Goal: Find specific page/section: Find specific page/section

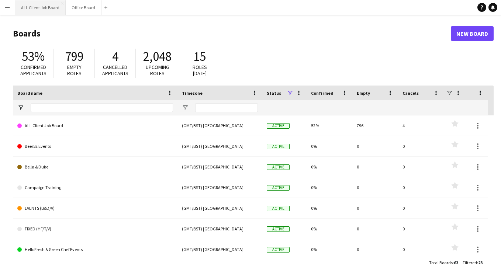
click at [31, 8] on button "ALL Client Job Board Close" at bounding box center [40, 7] width 51 height 14
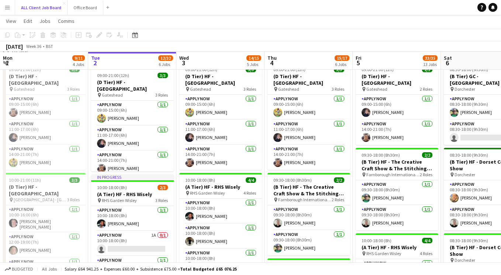
scroll to position [137, 0]
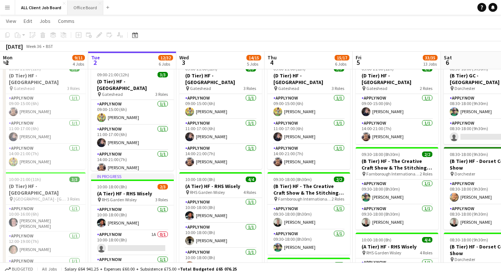
click at [87, 6] on button "Office Board Close" at bounding box center [85, 7] width 36 height 14
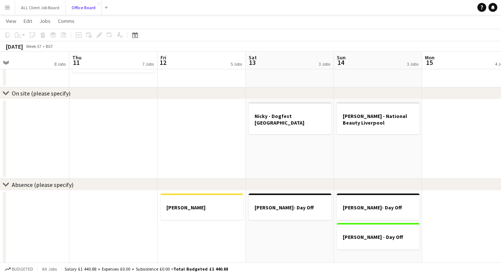
scroll to position [0, 193]
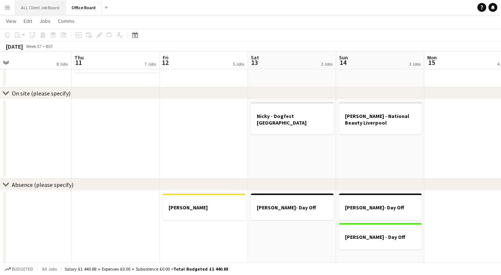
click at [31, 8] on button "ALL Client Job Board Close" at bounding box center [40, 7] width 51 height 14
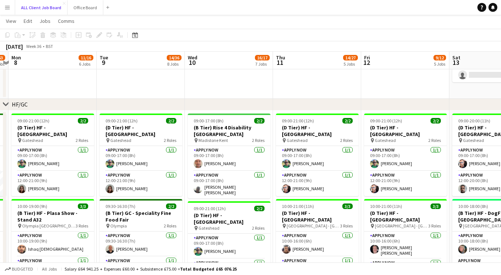
scroll to position [0, 261]
